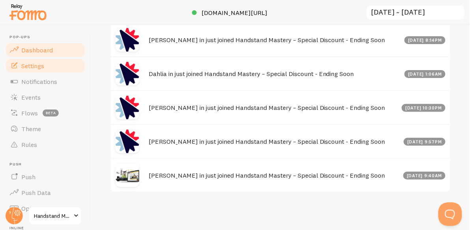
click at [40, 70] on link "Settings" at bounding box center [45, 66] width 81 height 16
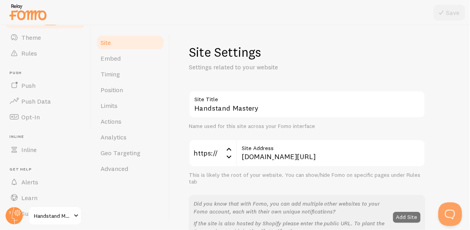
scroll to position [111, 0]
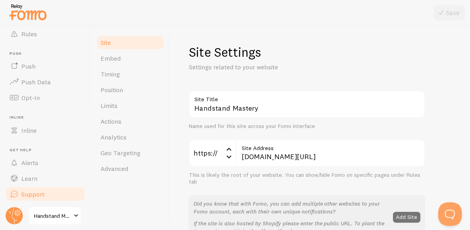
click at [28, 194] on span "Support" at bounding box center [32, 195] width 23 height 8
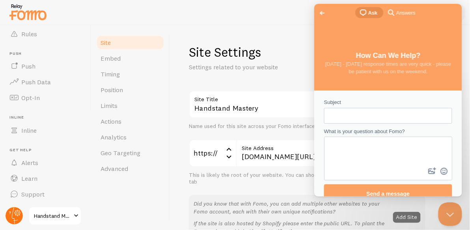
scroll to position [0, 0]
click at [8, 217] on circle at bounding box center [14, 216] width 17 height 17
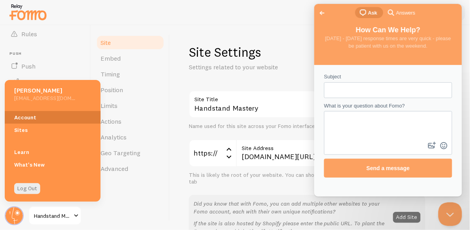
click at [36, 114] on link "Account" at bounding box center [53, 117] width 96 height 13
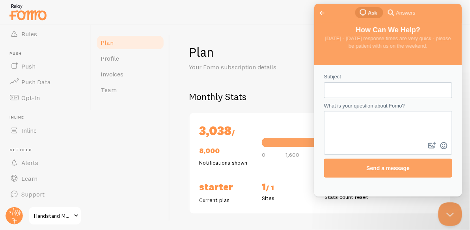
checkbox input "true"
click at [448, 201] on icon at bounding box center [451, 215] width 30 height 30
click at [446, 206] on button "Close Beacon popover" at bounding box center [449, 213] width 24 height 24
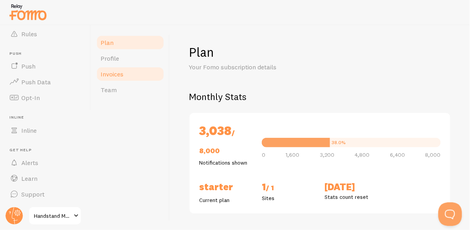
click at [116, 76] on span "Invoices" at bounding box center [112, 74] width 23 height 8
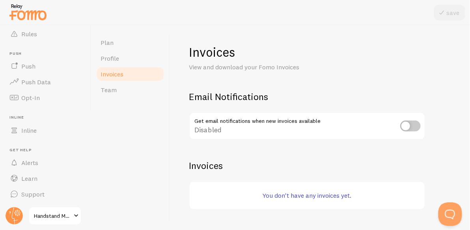
scroll to position [17, 0]
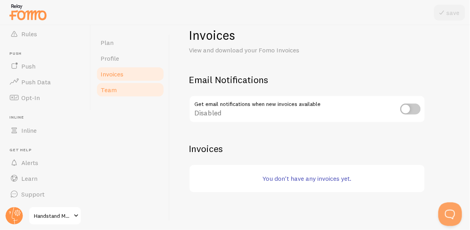
click at [123, 92] on link "Team" at bounding box center [130, 90] width 69 height 16
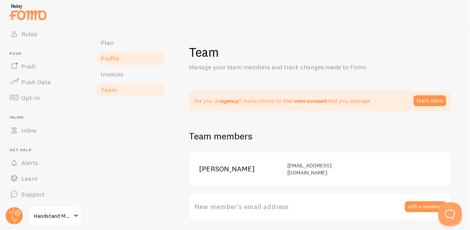
click at [122, 62] on link "Profile" at bounding box center [130, 59] width 69 height 16
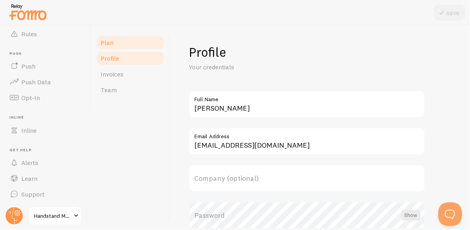
click at [118, 45] on link "Plan" at bounding box center [130, 43] width 69 height 16
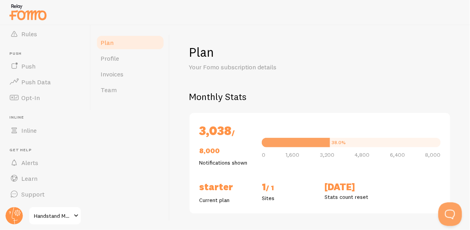
checkbox input "true"
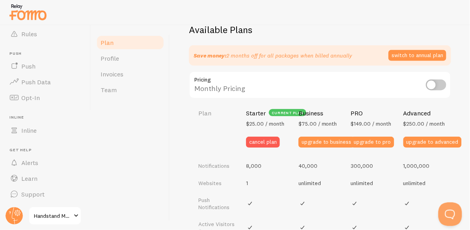
scroll to position [281, 0]
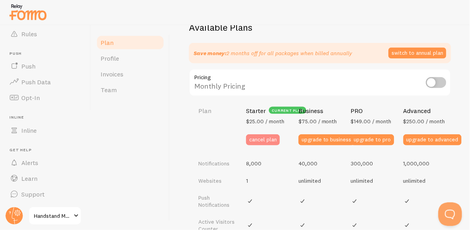
click at [276, 138] on button "cancel plan" at bounding box center [263, 140] width 34 height 11
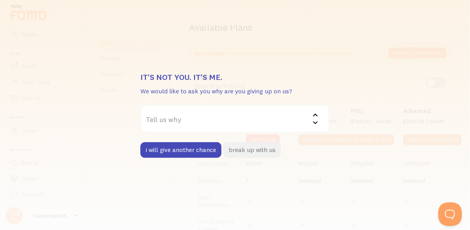
click at [256, 151] on button "break up with us" at bounding box center [252, 150] width 58 height 16
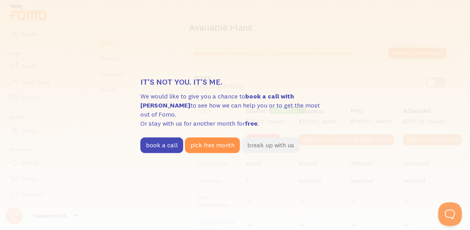
click at [270, 140] on button "break up with us" at bounding box center [271, 146] width 58 height 16
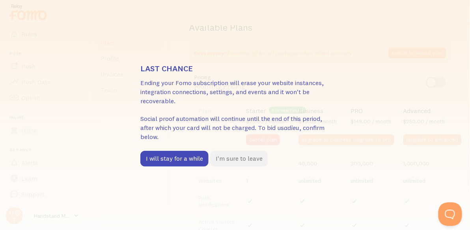
click at [238, 160] on button "I'm sure to leave" at bounding box center [239, 159] width 58 height 16
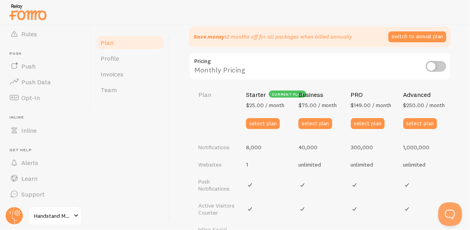
scroll to position [253, 0]
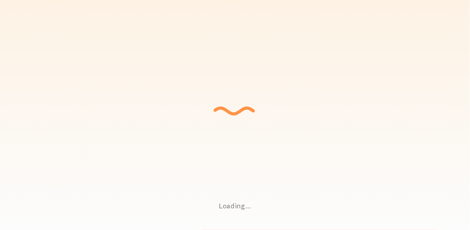
checkbox input "true"
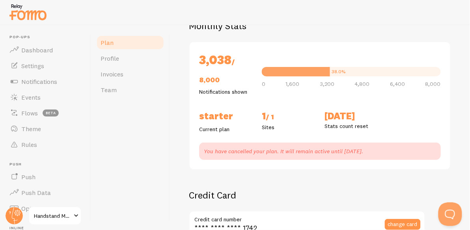
scroll to position [73, 0]
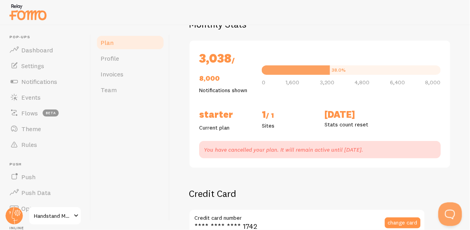
click at [260, 150] on p "You have cancelled your plan. It will remain active until [DATE]." at bounding box center [320, 150] width 232 height 8
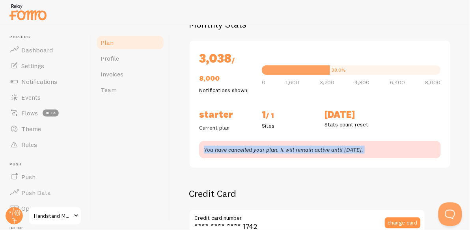
click at [260, 150] on p "You have cancelled your plan. It will remain active until Aug 11th 2025." at bounding box center [320, 150] width 232 height 8
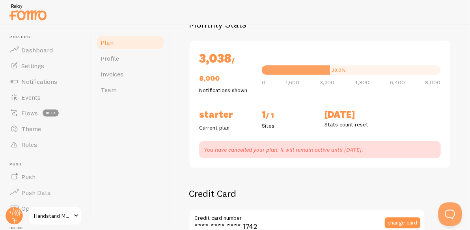
click at [266, 118] on h2 "1 / 1" at bounding box center [288, 115] width 53 height 13
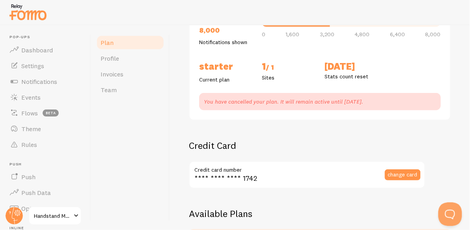
scroll to position [131, 0]
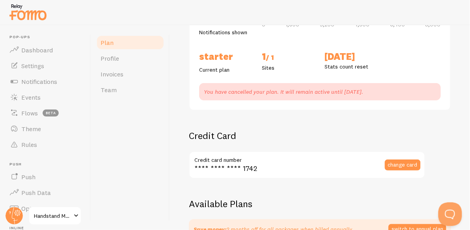
click at [316, 88] on p "You have cancelled your plan. It will remain active until Aug 11th 2025." at bounding box center [320, 92] width 232 height 8
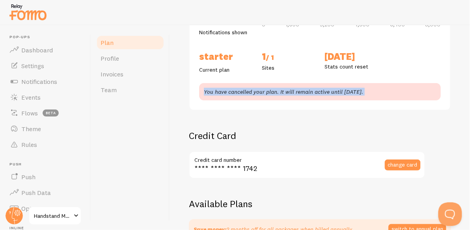
click at [316, 88] on p "You have cancelled your plan. It will remain active until Aug 11th 2025." at bounding box center [320, 92] width 232 height 8
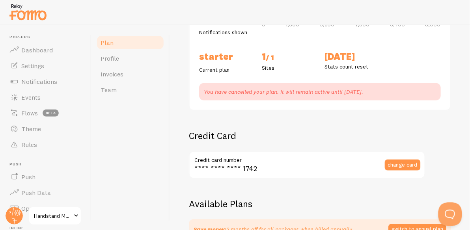
click at [311, 94] on p "You have cancelled your plan. It will remain active until Aug 11th 2025." at bounding box center [320, 92] width 232 height 8
